Goal: Information Seeking & Learning: Learn about a topic

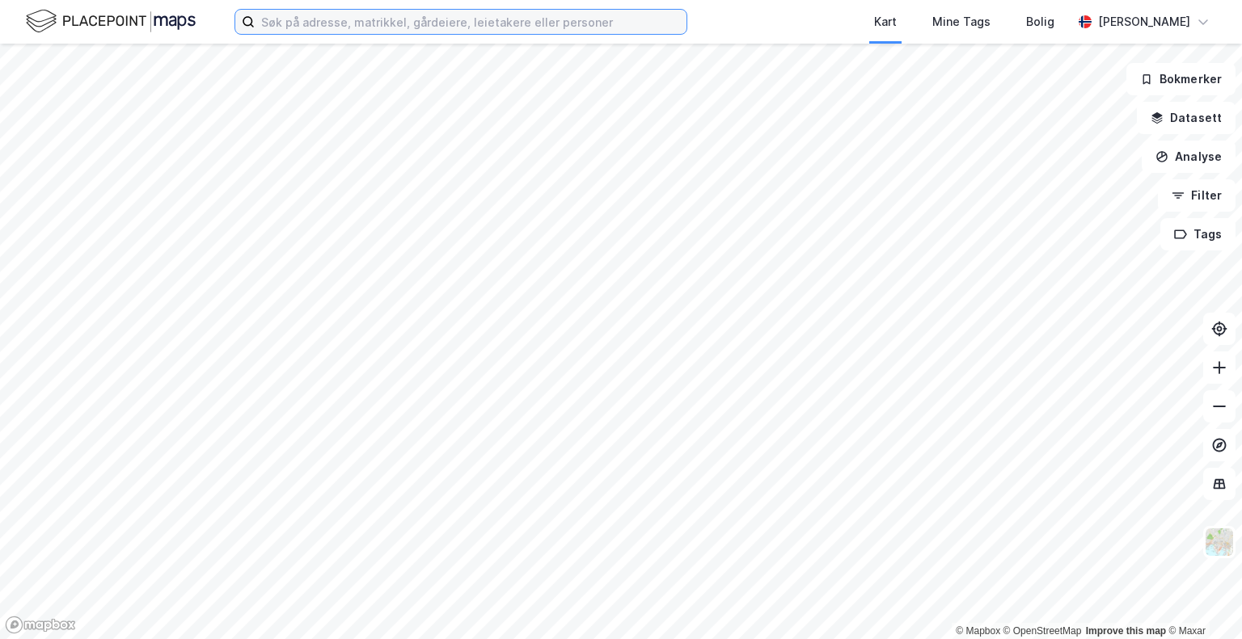
click at [476, 22] on input at bounding box center [471, 22] width 432 height 24
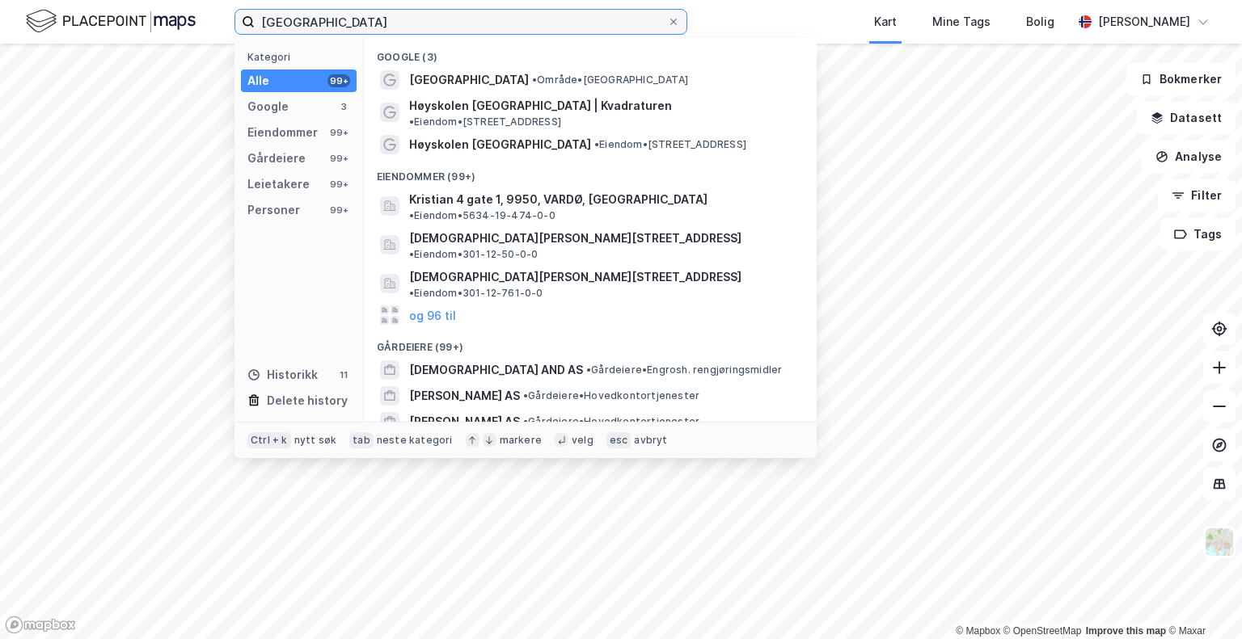
type input "[GEOGRAPHIC_DATA]"
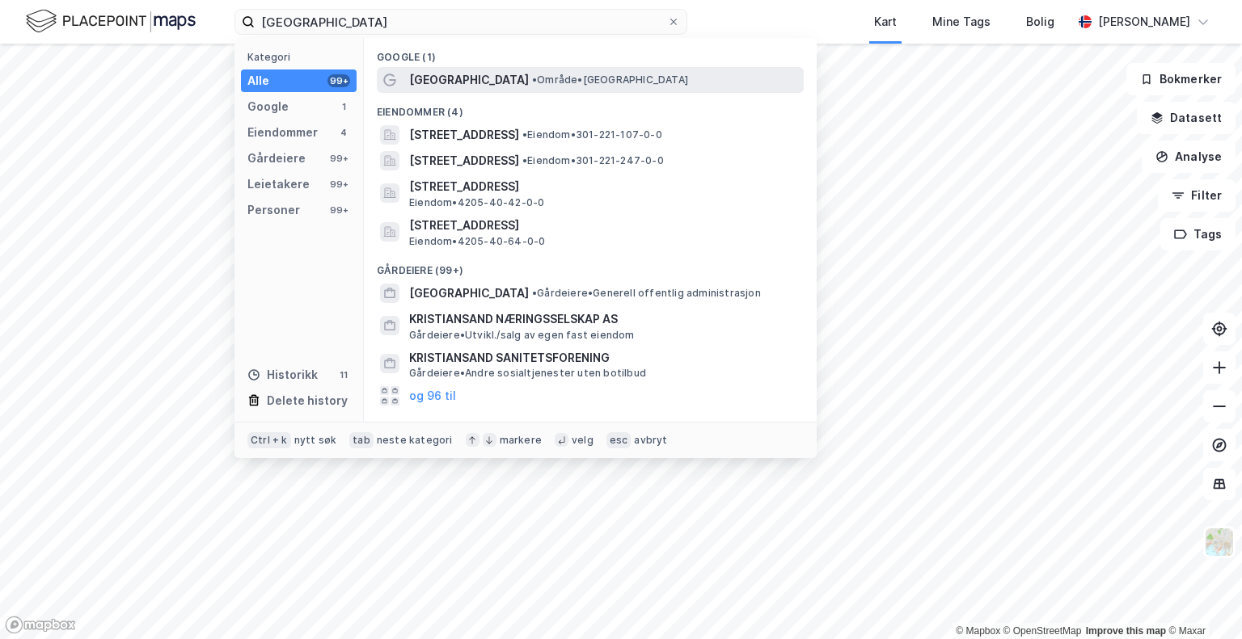
click at [444, 86] on span "[GEOGRAPHIC_DATA]" at bounding box center [469, 79] width 120 height 19
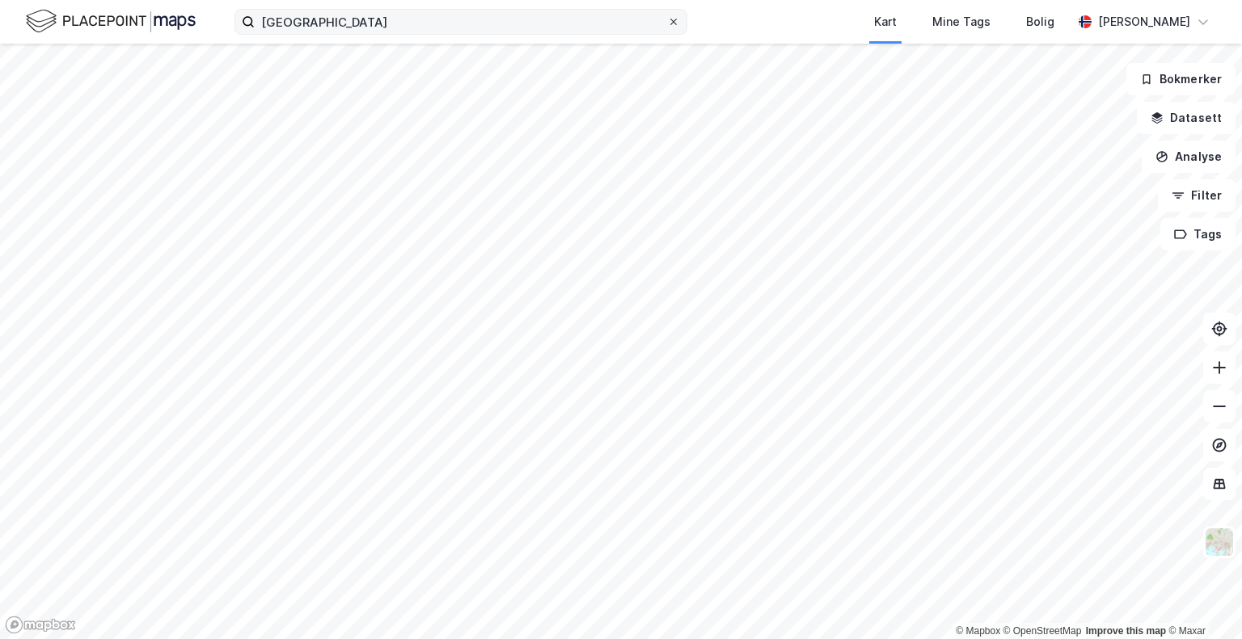
click at [673, 24] on icon at bounding box center [674, 22] width 10 height 10
click at [667, 24] on input "[GEOGRAPHIC_DATA]" at bounding box center [461, 22] width 412 height 24
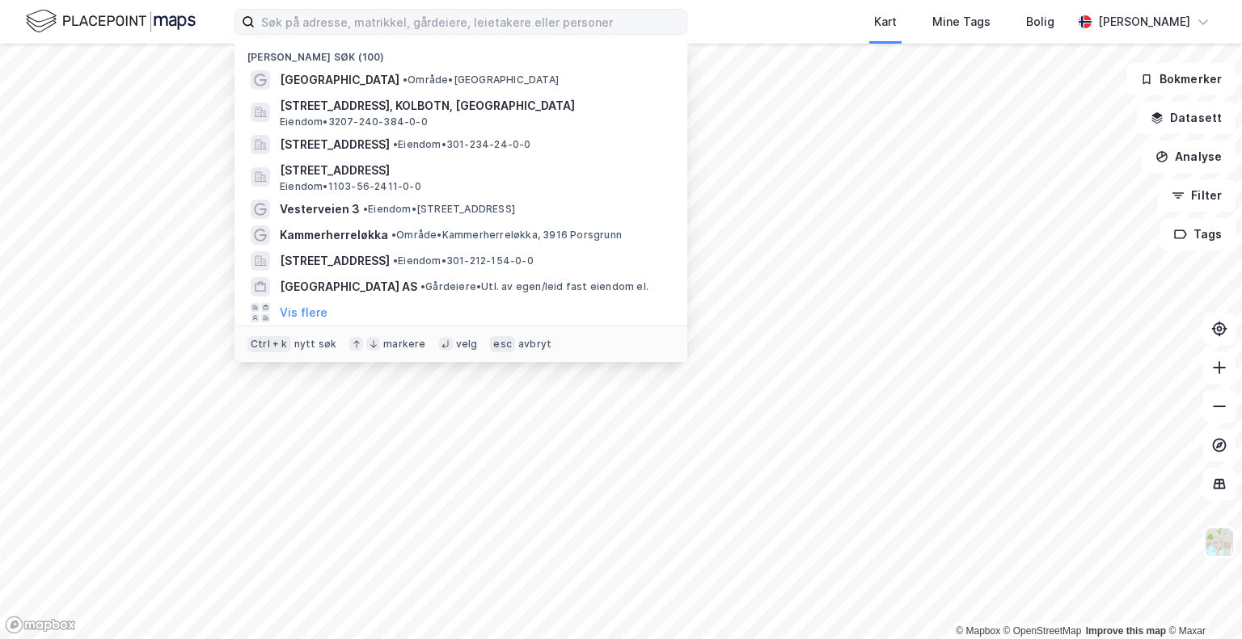
click at [796, 15] on div "Kart Mine Tags Bolig" at bounding box center [918, 22] width 307 height 44
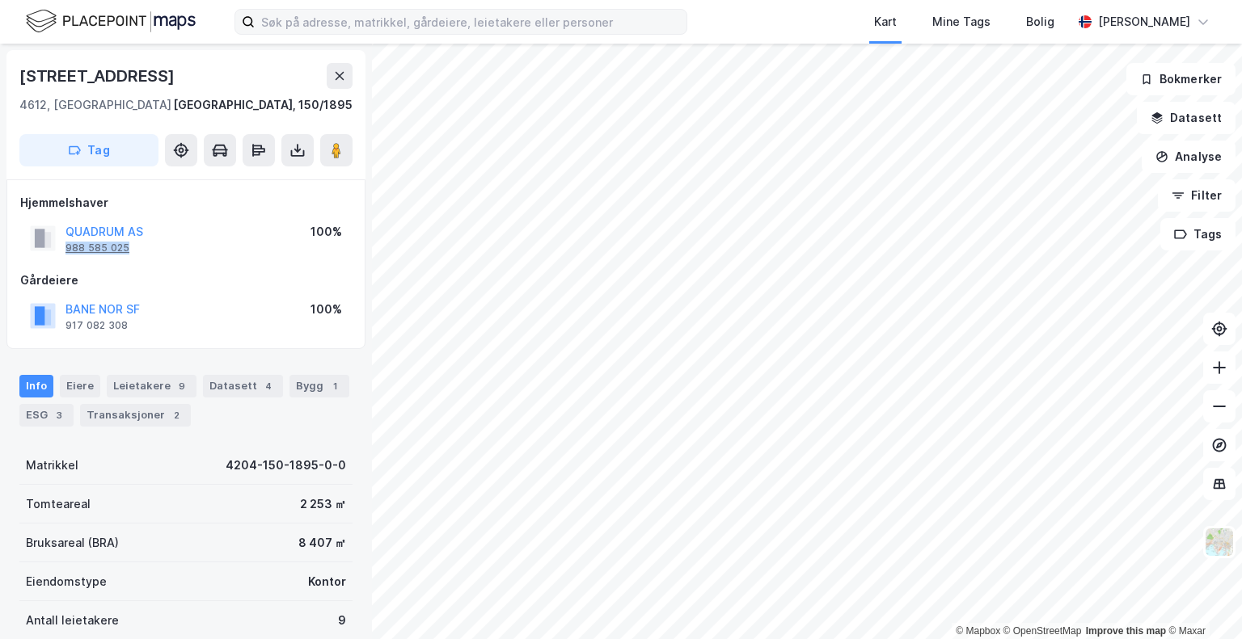
drag, startPoint x: 143, startPoint y: 247, endPoint x: 68, endPoint y: 245, distance: 75.2
click at [68, 245] on div "QUADRUM AS 988 585 025 100%" at bounding box center [185, 238] width 331 height 39
copy div "988 585 025"
click at [0, 0] on button "QUADRUM AS" at bounding box center [0, 0] width 0 height 0
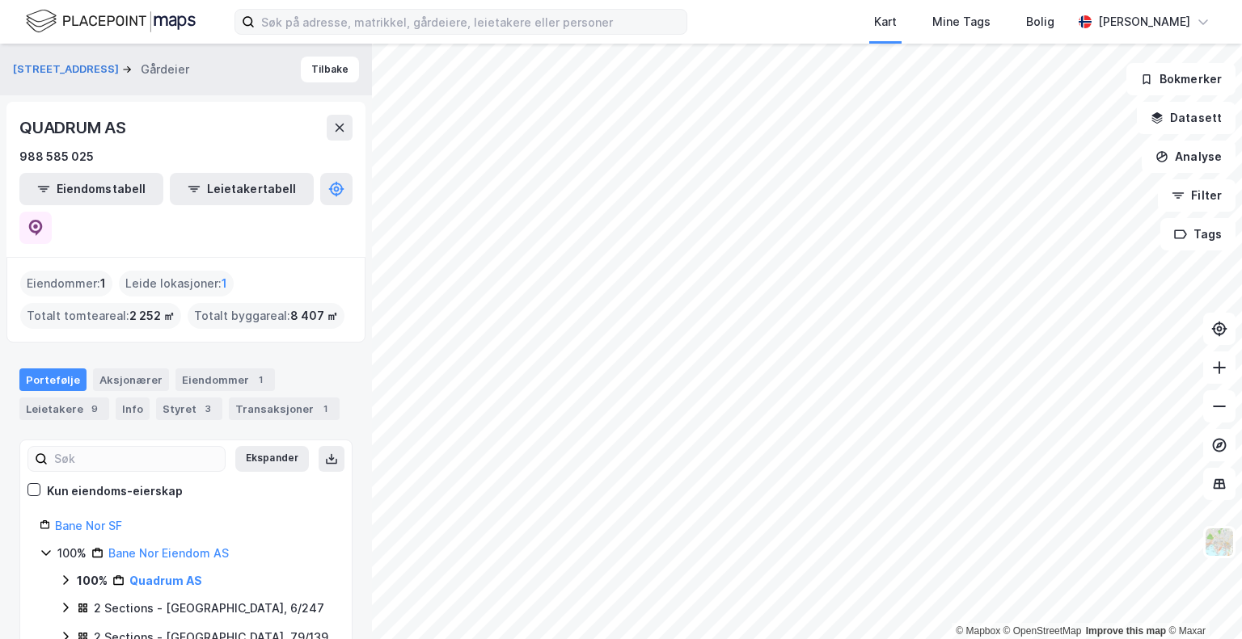
scroll to position [162, 0]
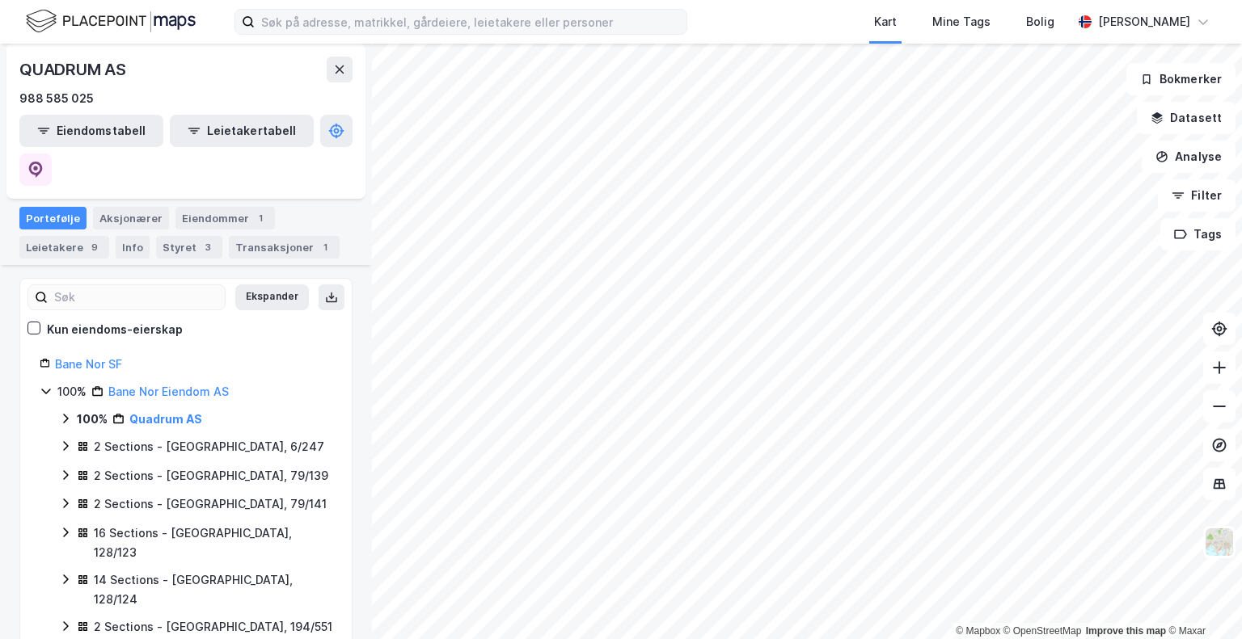
click at [64, 412] on icon at bounding box center [65, 418] width 13 height 13
